Goal: Navigation & Orientation: Find specific page/section

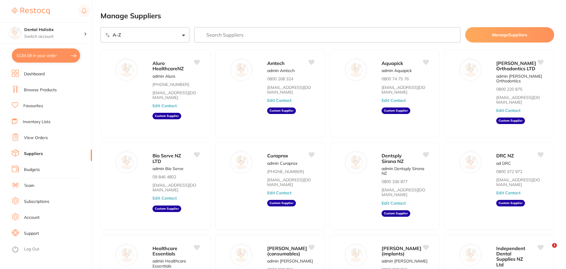
select select "searchable_suppliers/sort/name:asc"
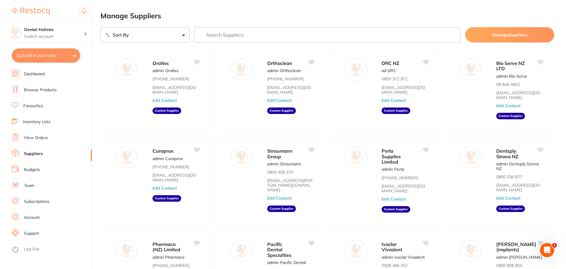
click at [44, 72] on link "Dashboard" at bounding box center [34, 74] width 21 height 6
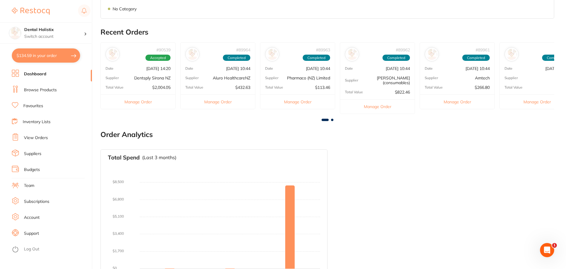
scroll to position [174, 0]
